Goal: Task Accomplishment & Management: Manage account settings

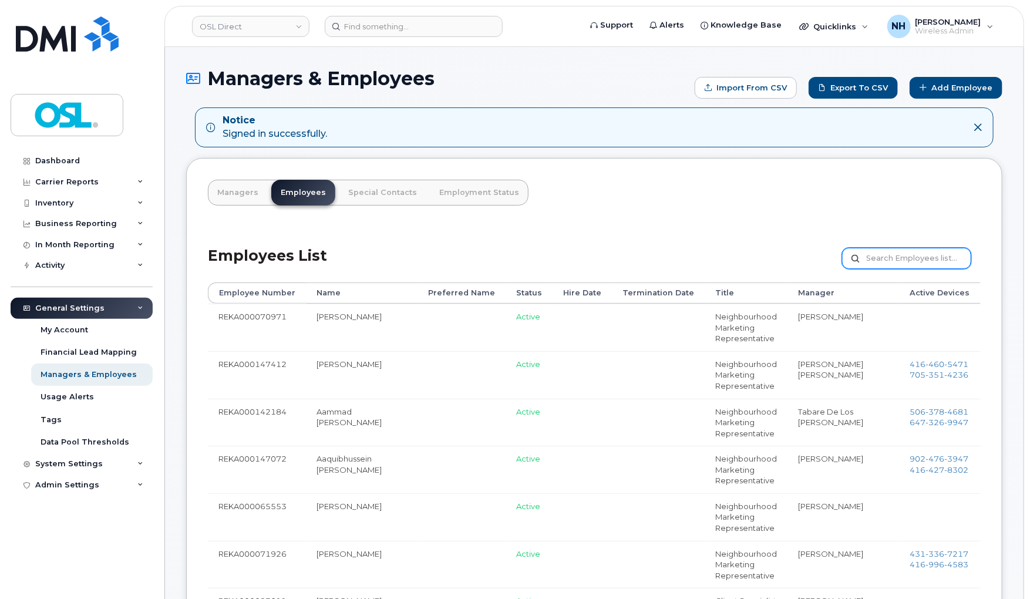
click at [916, 261] on input "text" at bounding box center [906, 258] width 129 height 21
paste input "REKA000010435"
type input "REKA000010435"
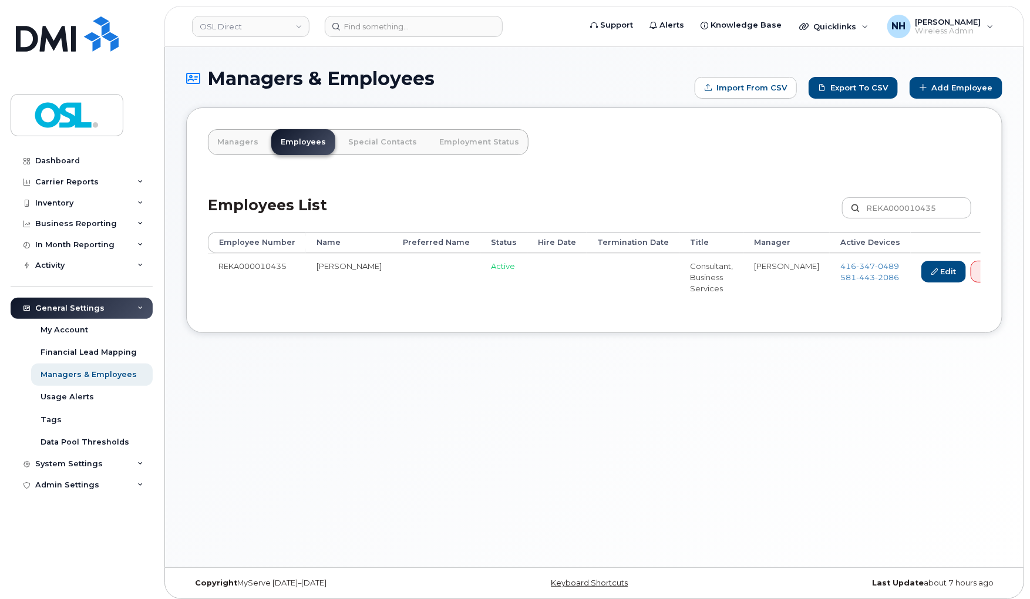
drag, startPoint x: 656, startPoint y: 389, endPoint x: 661, endPoint y: 330, distance: 59.5
click at [656, 389] on div "Managers & Employees Import from CSV Export to CSV Add Employee Managers Employ…" at bounding box center [594, 307] width 858 height 520
click at [252, 262] on td "REKA000010435" at bounding box center [257, 277] width 98 height 48
copy td "REKA000010435"
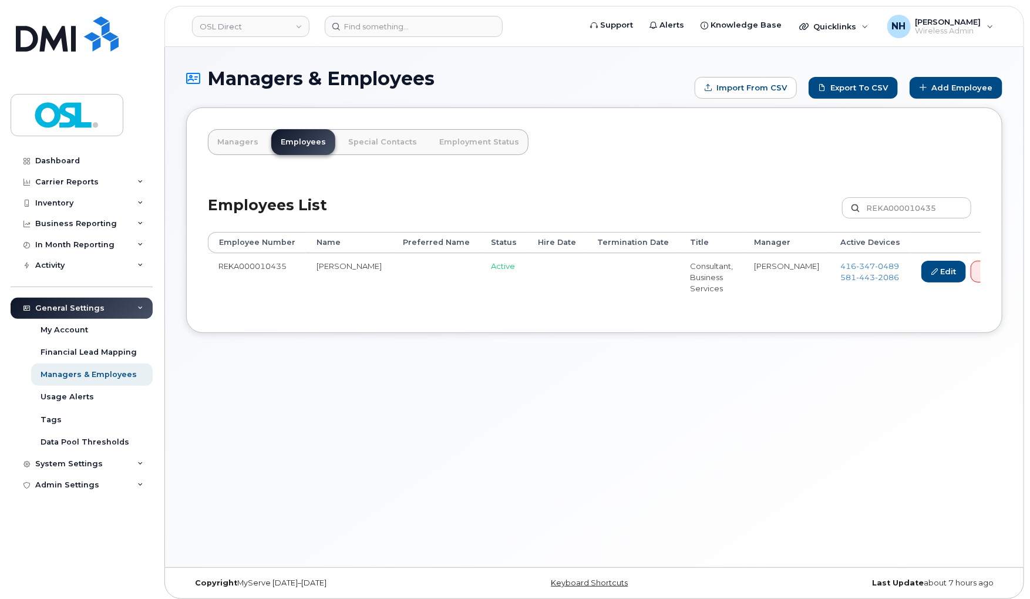
click at [396, 48] on div "Managers & Employees Import from CSV Export to CSV Add Employee Managers Employ…" at bounding box center [594, 307] width 858 height 520
click at [401, 39] on header "OSL Direct Support Alerts Knowledge Base Quicklinks Suspend / Cancel Device Cha…" at bounding box center [594, 26] width 860 height 41
click at [405, 21] on input at bounding box center [414, 26] width 178 height 21
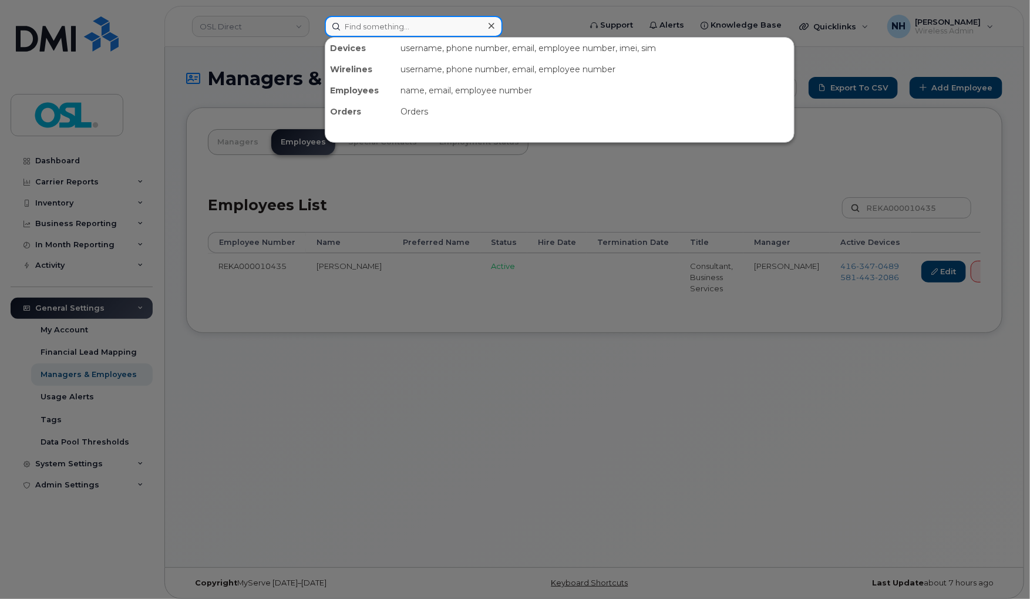
paste input "REKA000010435"
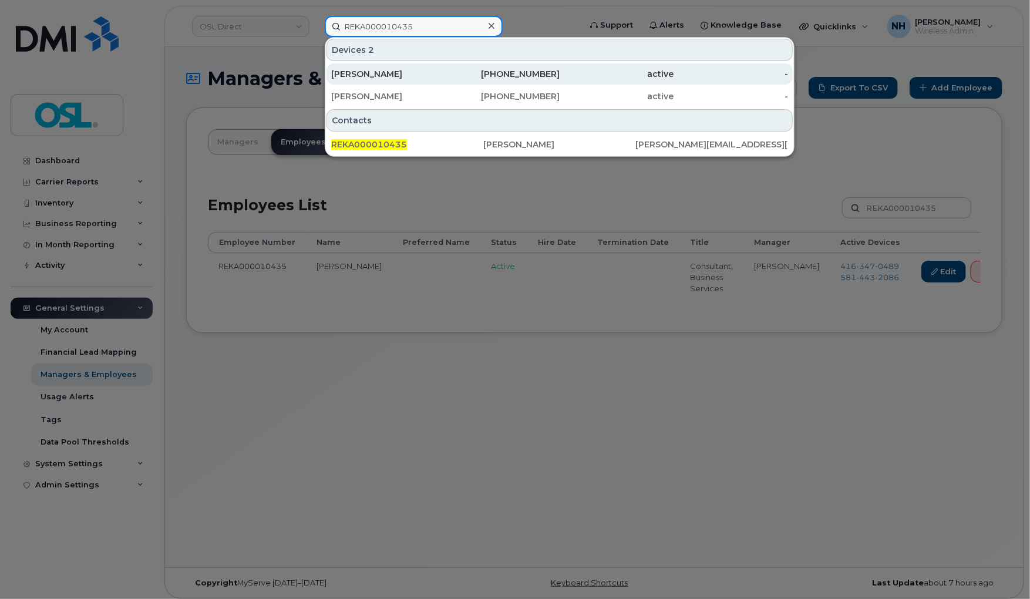
type input "REKA000010435"
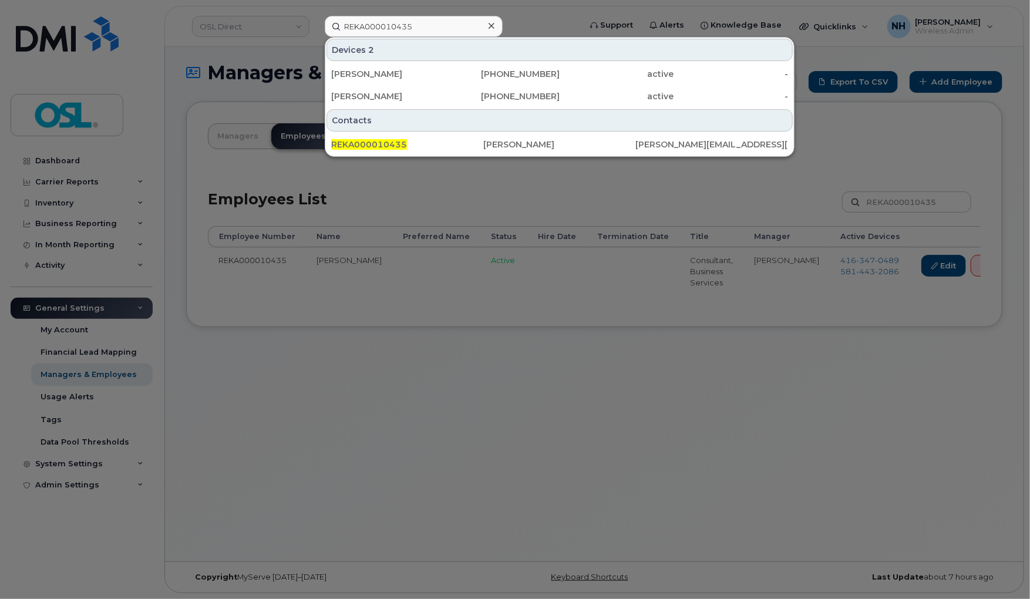
click at [600, 404] on div at bounding box center [515, 299] width 1030 height 599
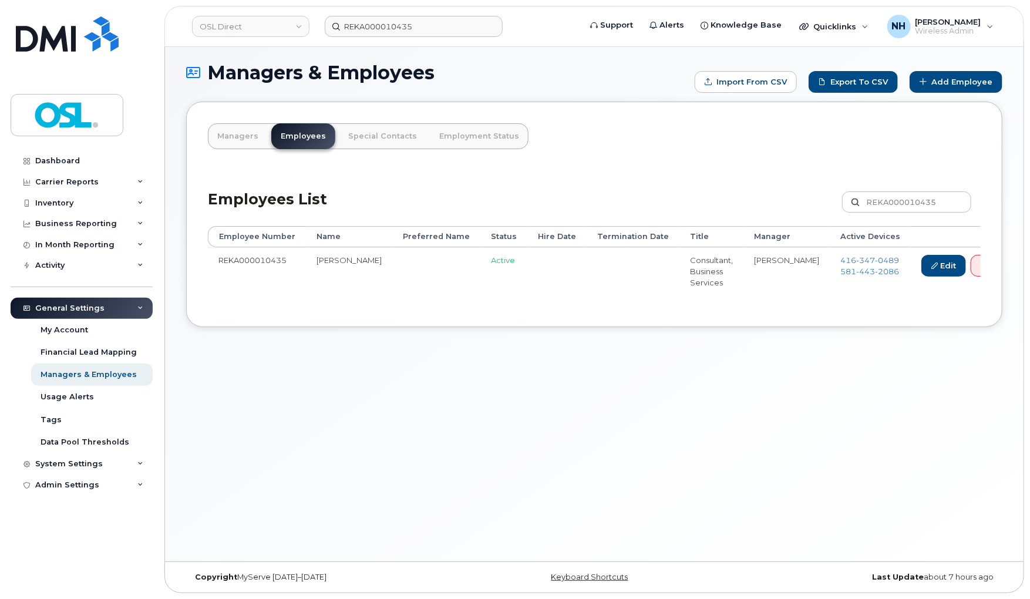
click at [562, 123] on div "Managers Employees Special Contacts Employment Status Employees List REKA000010…" at bounding box center [594, 214] width 816 height 225
click at [971, 268] on link "Delete" at bounding box center [999, 266] width 56 height 22
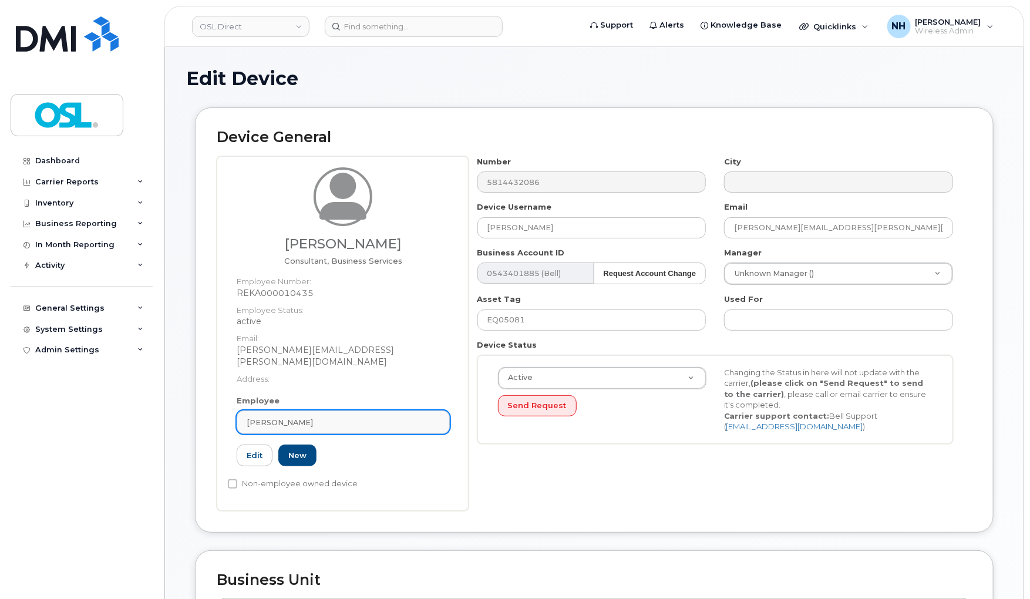
click at [333, 416] on link "[PERSON_NAME]" at bounding box center [343, 421] width 213 height 23
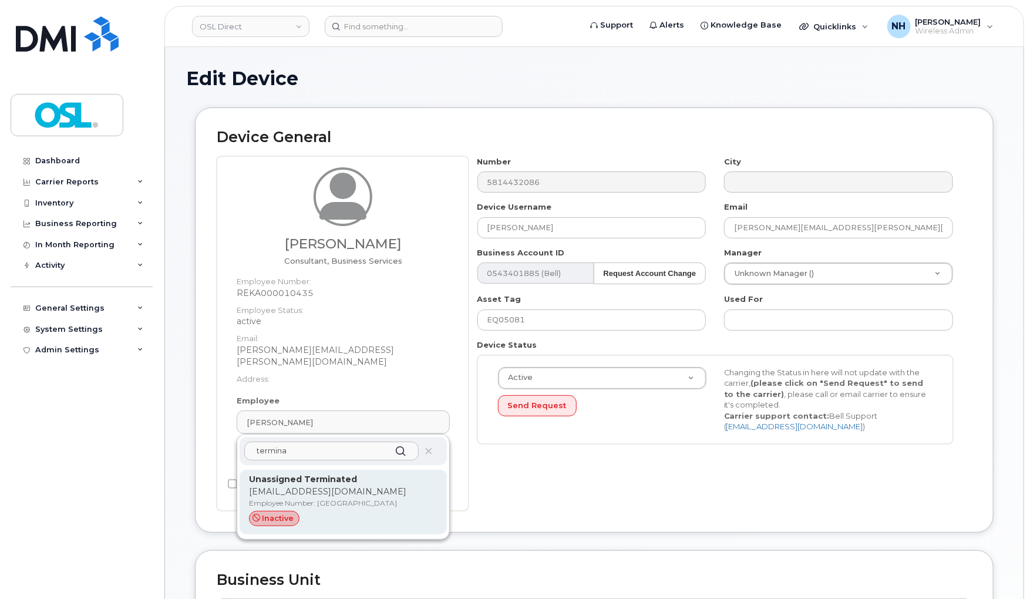
type input "termina"
click at [328, 498] on p "Employee Number: UT" at bounding box center [343, 503] width 188 height 11
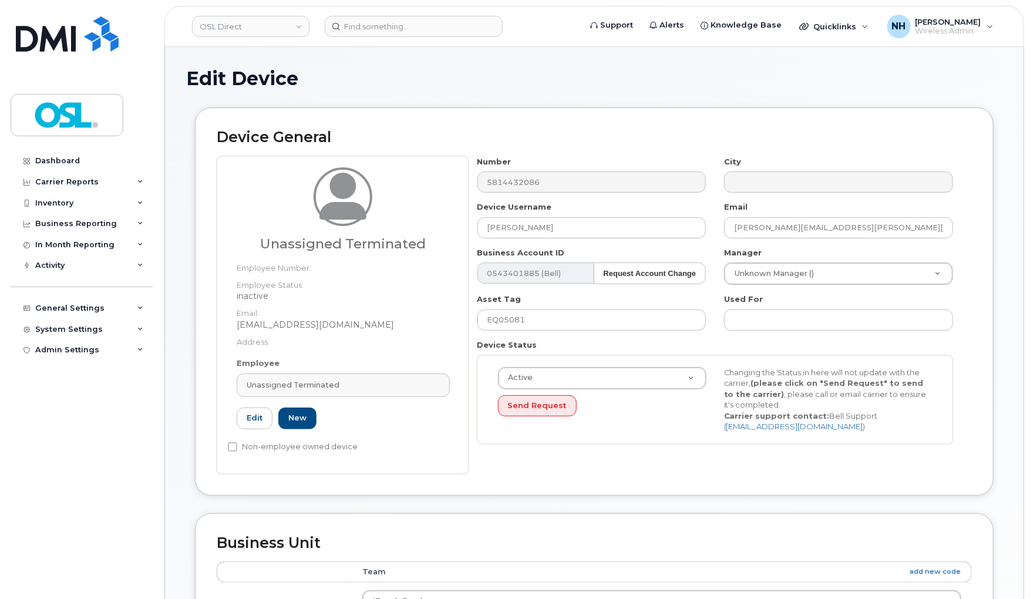
type input "UT"
type input "Unassigned Terminated"
type input "support_2@osldirect.com"
type input "4117510"
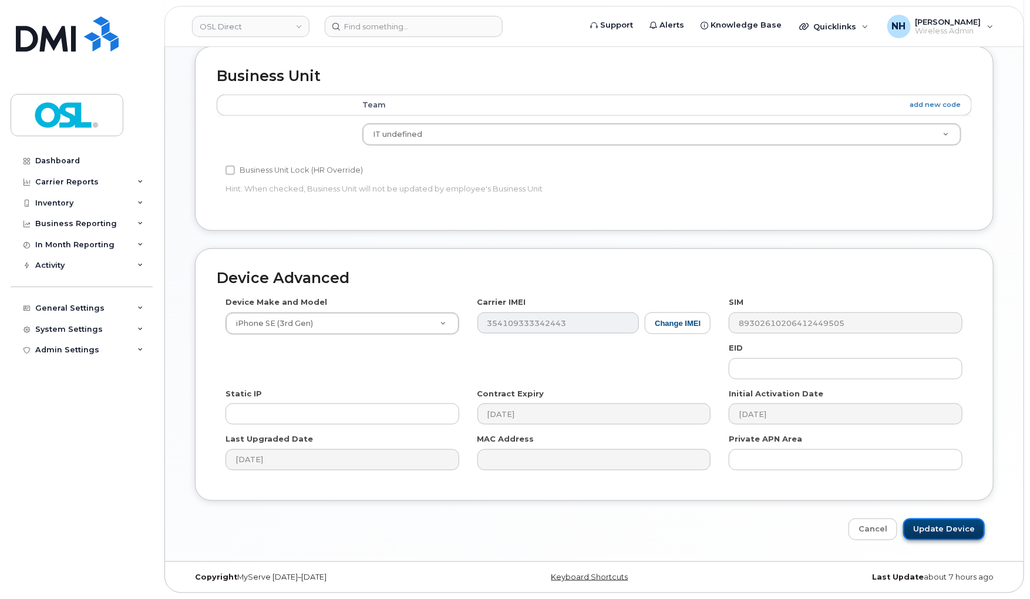
click at [929, 526] on input "Update Device" at bounding box center [944, 529] width 82 height 22
type input "Saving..."
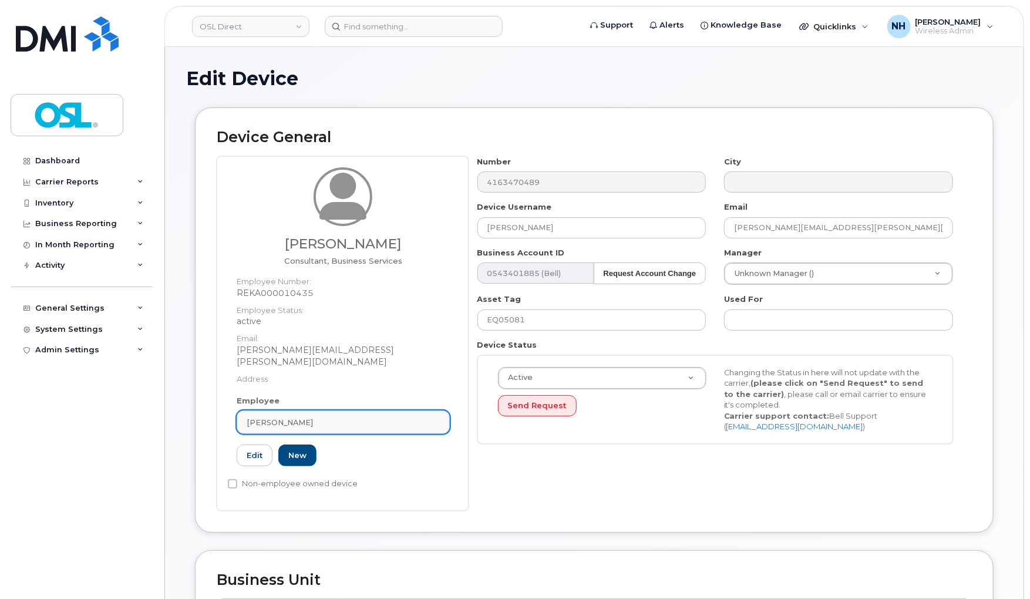
click at [350, 417] on div "[PERSON_NAME]" at bounding box center [343, 422] width 193 height 11
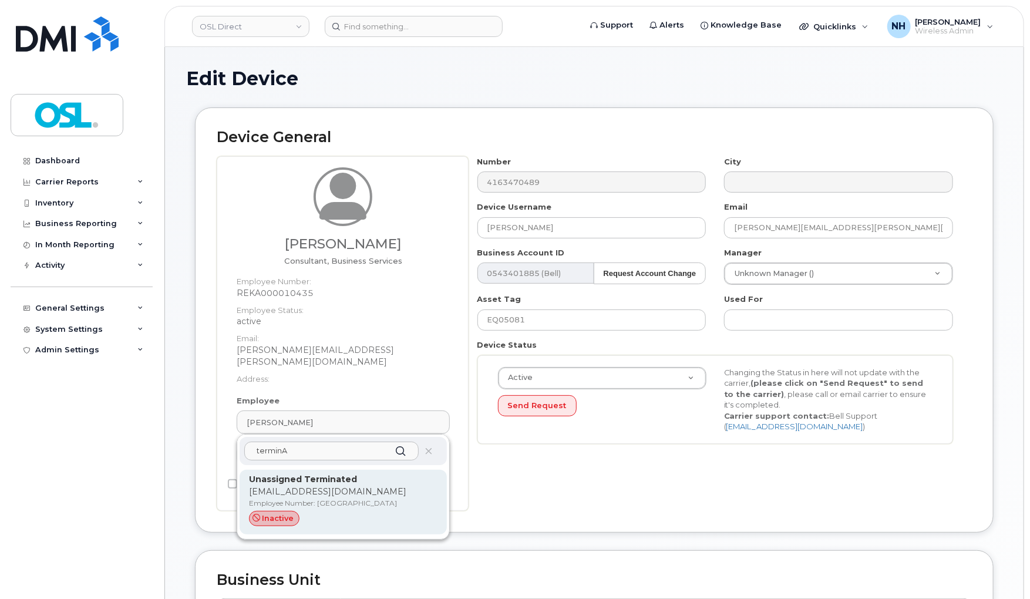
type input "terminA"
click at [329, 486] on p "[EMAIL_ADDRESS][DOMAIN_NAME]" at bounding box center [343, 492] width 188 height 12
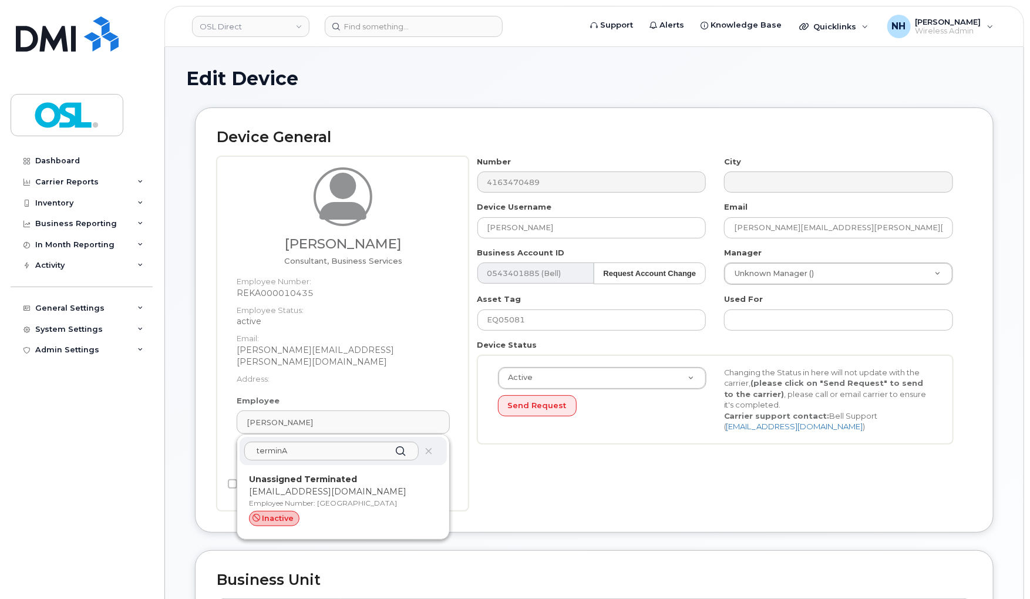
type input "UT"
type input "Unassigned Terminated"
type input "[EMAIL_ADDRESS][DOMAIN_NAME]"
type input "4117510"
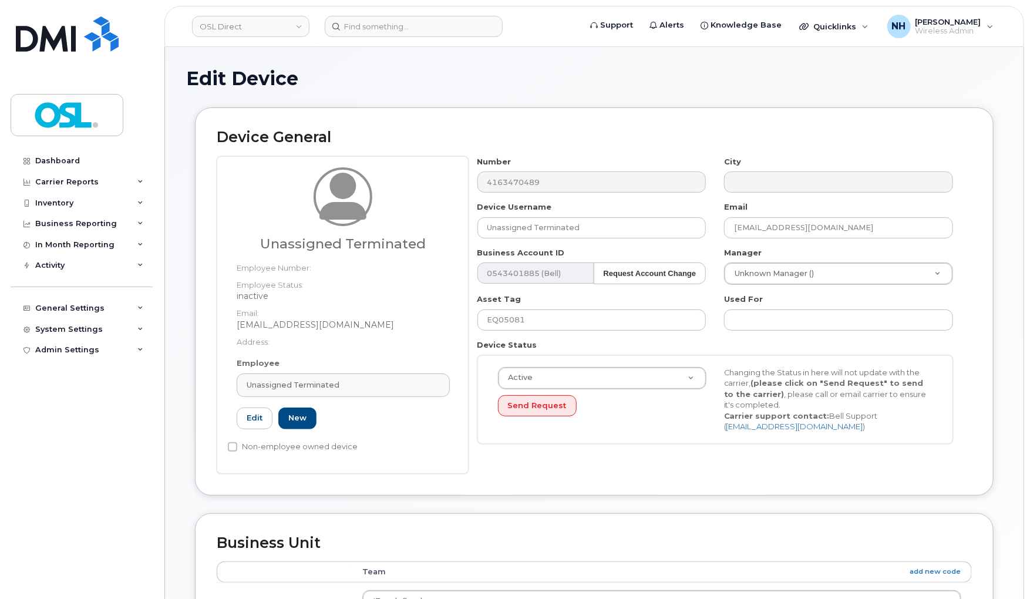
scroll to position [467, 0]
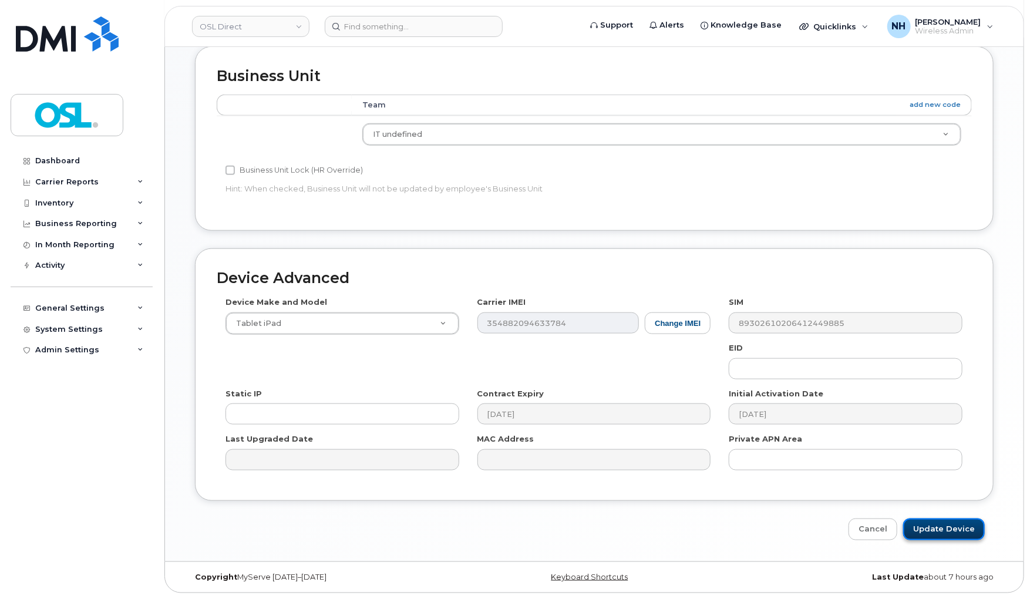
click at [954, 530] on input "Update Device" at bounding box center [944, 529] width 82 height 22
type input "Saving..."
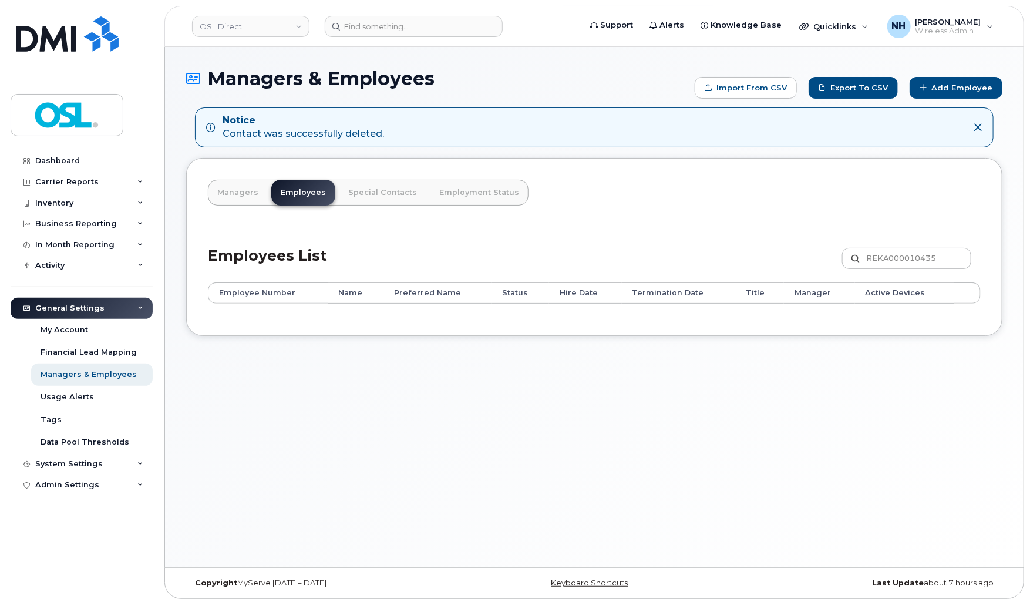
click at [405, 453] on div "Managers & Employees Import from CSV Export to CSV Add Employee Notice Contact …" at bounding box center [594, 307] width 858 height 520
click at [783, 450] on div "Managers & Employees Import from CSV Export to CSV Add Employee Notice Contact …" at bounding box center [594, 307] width 858 height 520
